Goal: Find specific page/section: Find specific page/section

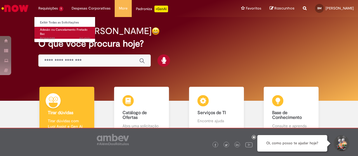
click at [54, 31] on span "Adesão ou Cancelamento Fretado Bsc" at bounding box center [64, 32] width 48 height 9
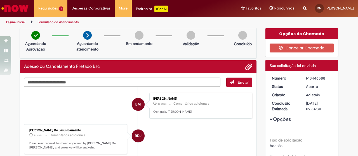
click at [88, 101] on li "BM Bruno Marinho 3d atrás 3 dias atrás Comentários adicionais Obrigado, Robson" at bounding box center [138, 106] width 228 height 26
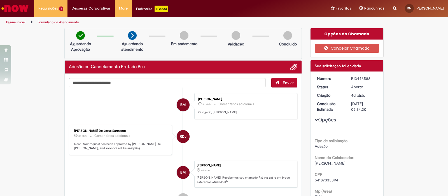
click at [13, 9] on img "Ir para a Homepage" at bounding box center [15, 8] width 29 height 11
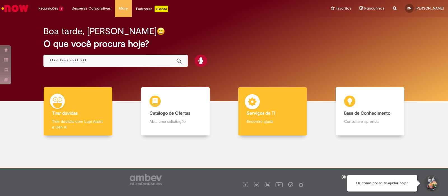
click at [267, 115] on b "Serviços de TI" at bounding box center [260, 113] width 29 height 6
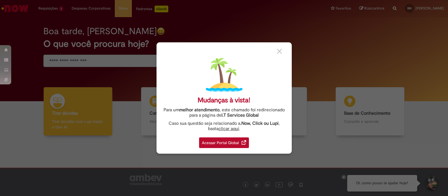
click at [235, 143] on div "Acessar Portal Global" at bounding box center [224, 142] width 50 height 11
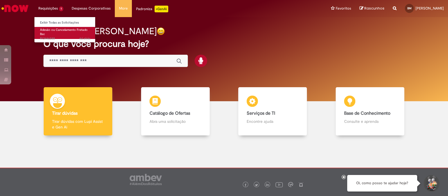
click at [53, 32] on link "Adesão ou Cancelamento Fretado Bsc 4d atrás 4 dias atrás R13446588" at bounding box center [65, 33] width 62 height 12
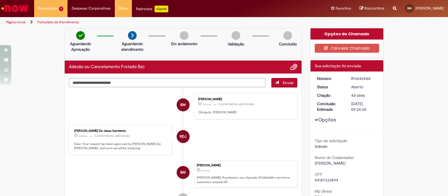
click at [17, 4] on img "Ir para a Homepage" at bounding box center [15, 8] width 29 height 11
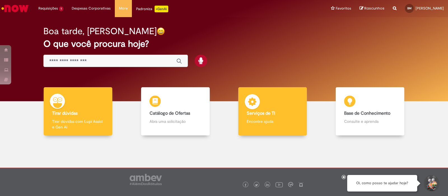
click at [266, 114] on b "Serviços de TI" at bounding box center [260, 113] width 29 height 6
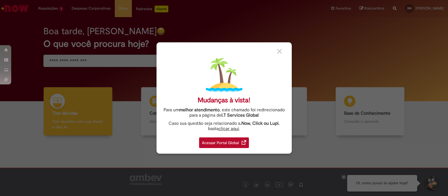
click at [242, 141] on img at bounding box center [243, 142] width 4 height 4
